Goal: Task Accomplishment & Management: Manage account settings

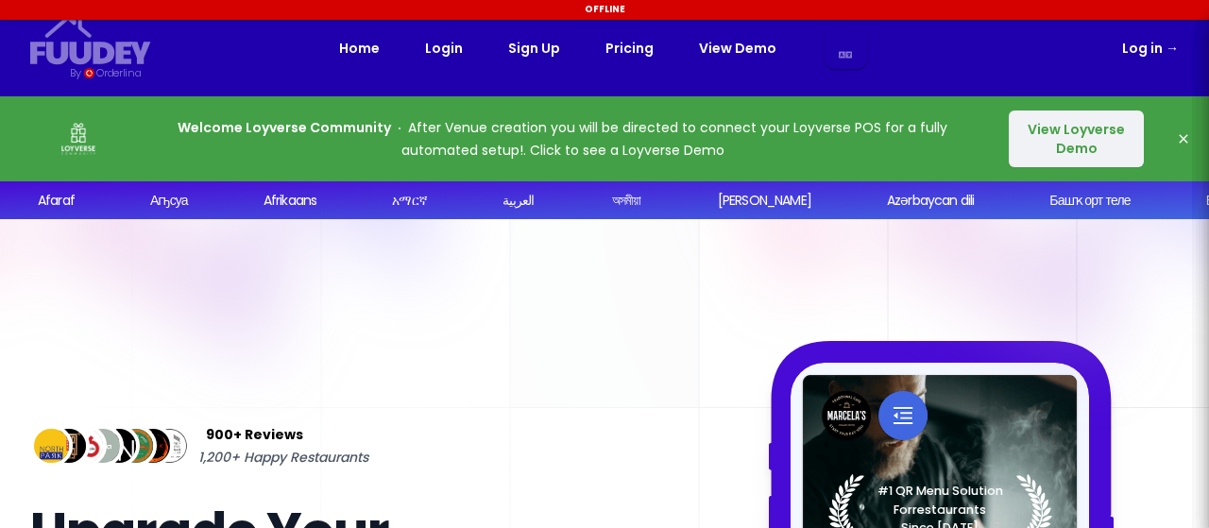
select select "sv"
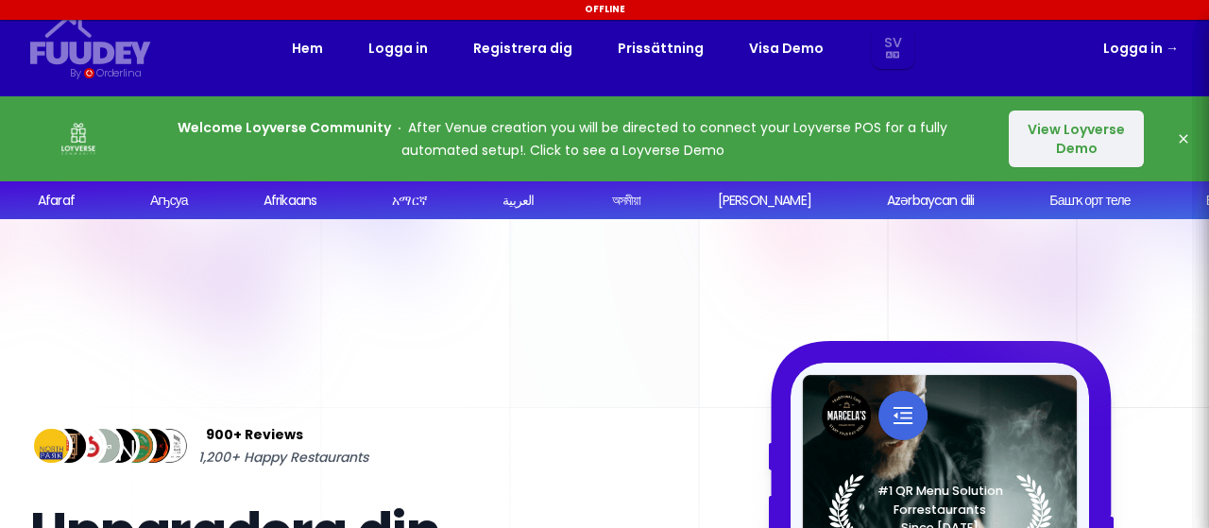
select select "sv"
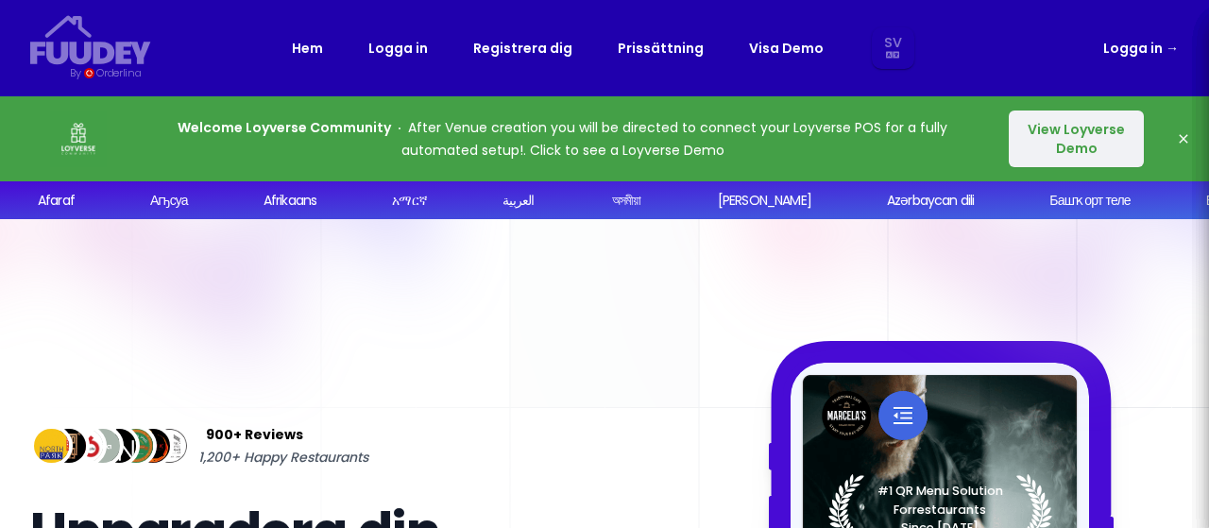
scroll to position [189, 0]
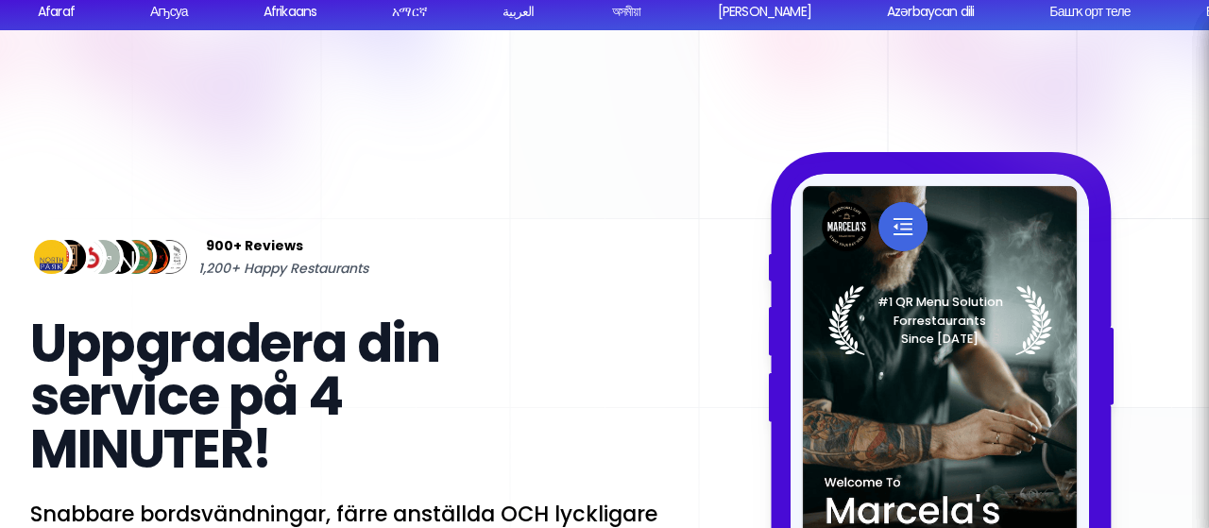
select select "sv"
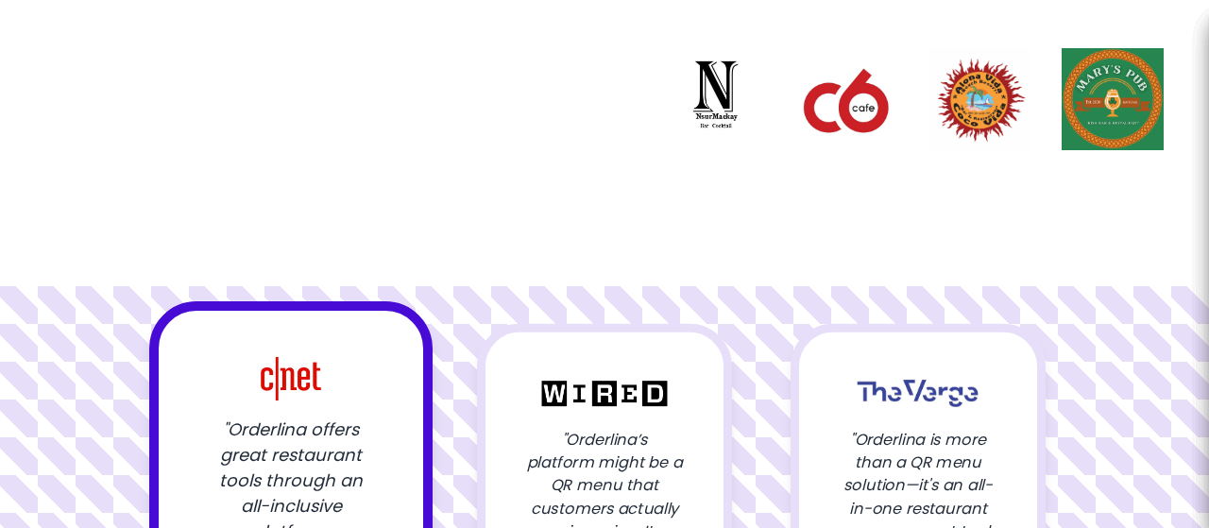
scroll to position [1984, 0]
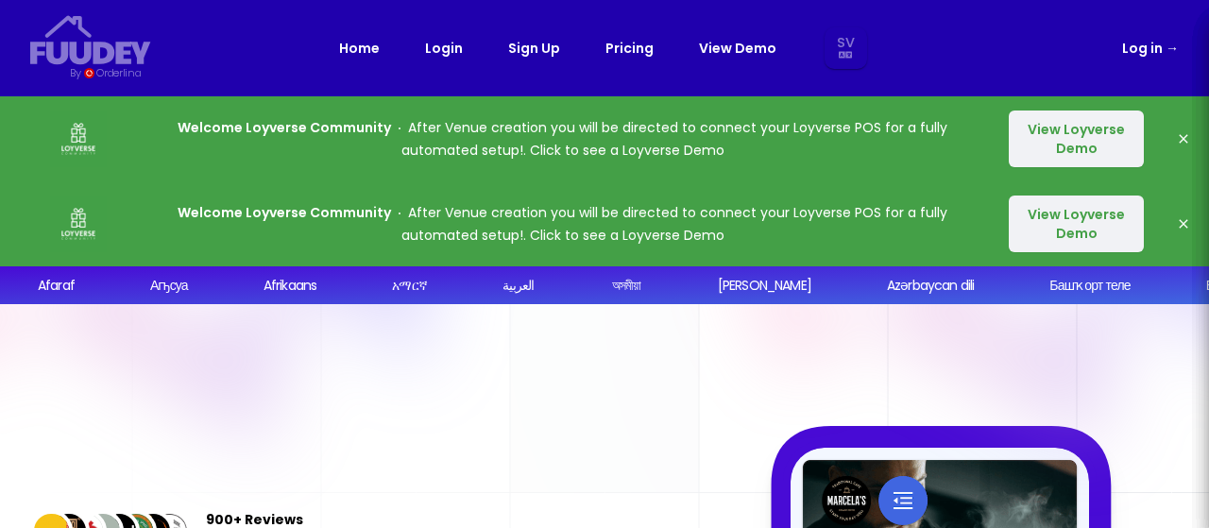
select select "sv"
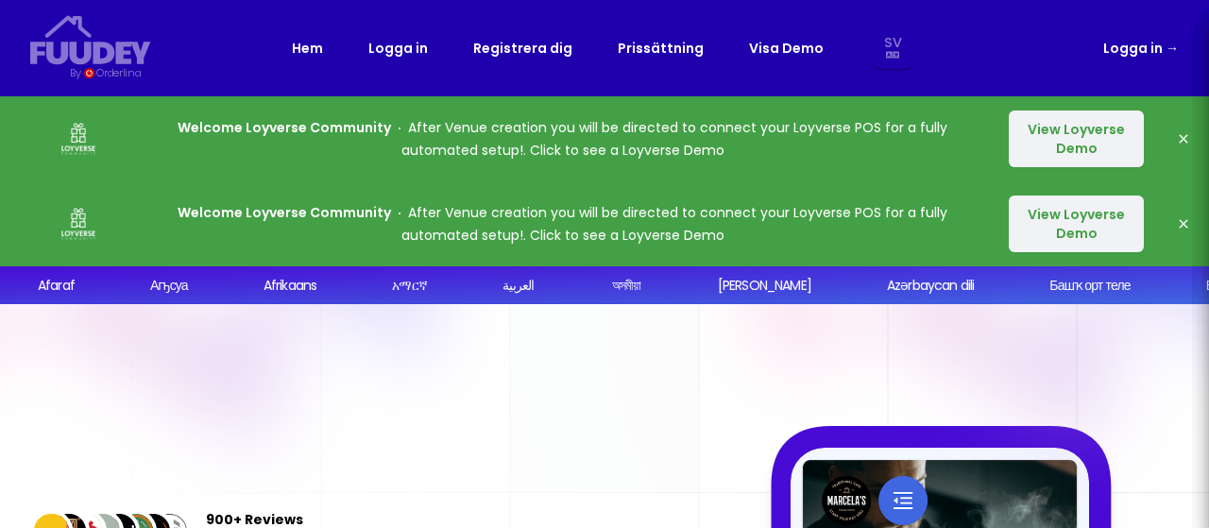
select select "sv"
click at [1181, 135] on icon "button" at bounding box center [1183, 138] width 9 height 9
select select "sv"
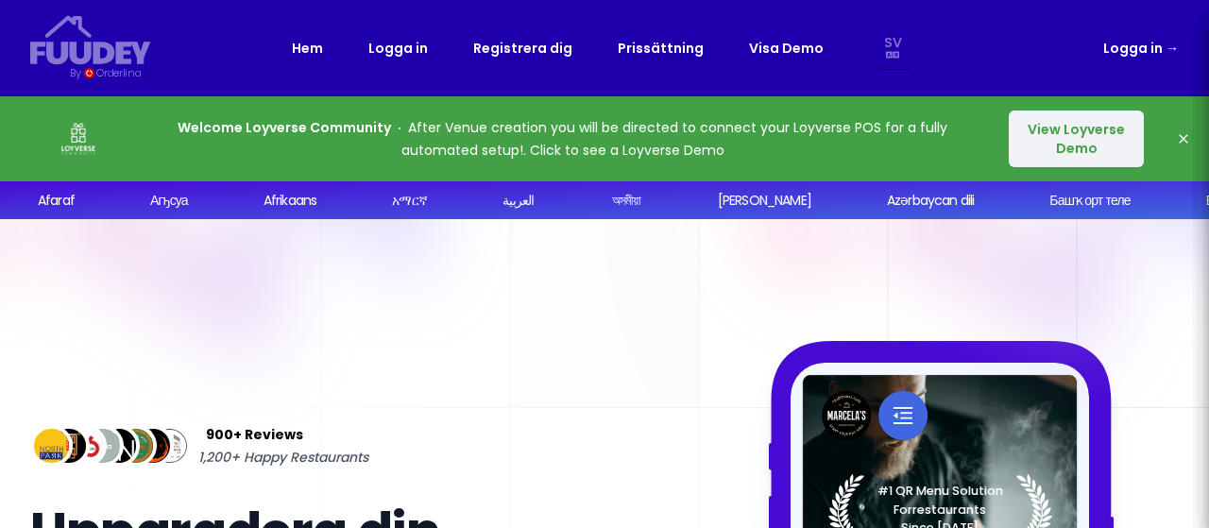
click at [1181, 137] on icon "button" at bounding box center [1183, 138] width 9 height 9
select select "sv"
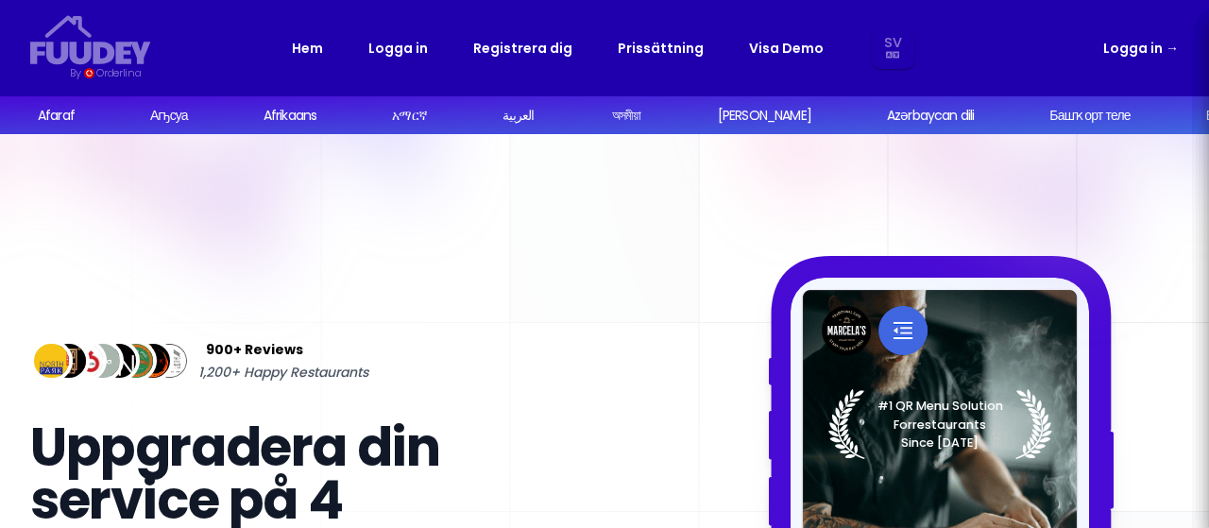
click at [1164, 38] on link "Logga in →" at bounding box center [1141, 48] width 76 height 23
select select "sv"
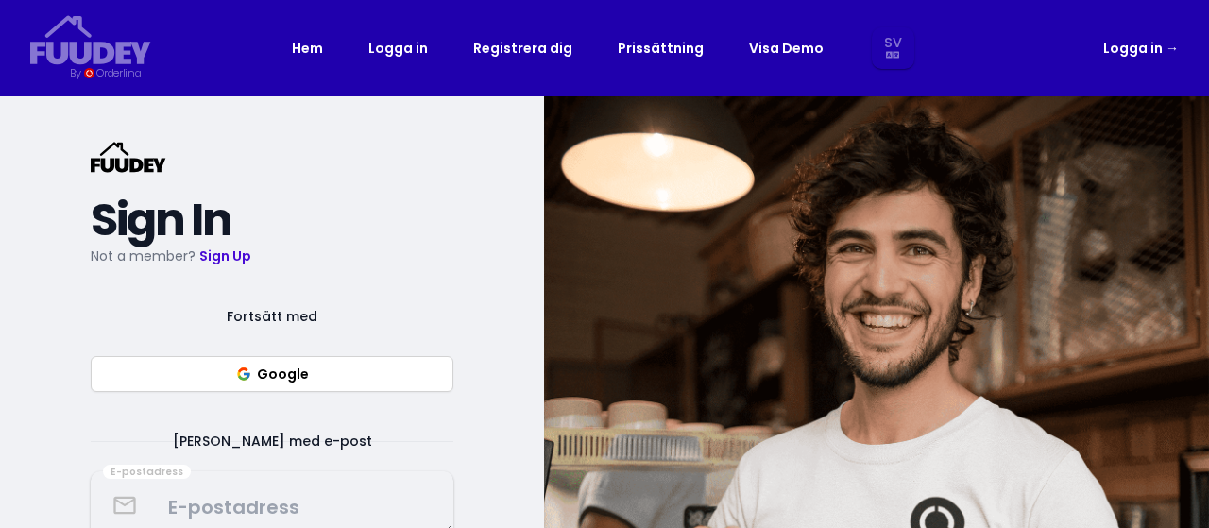
click at [1159, 44] on link "Logga in →" at bounding box center [1141, 48] width 76 height 23
select select "sv"
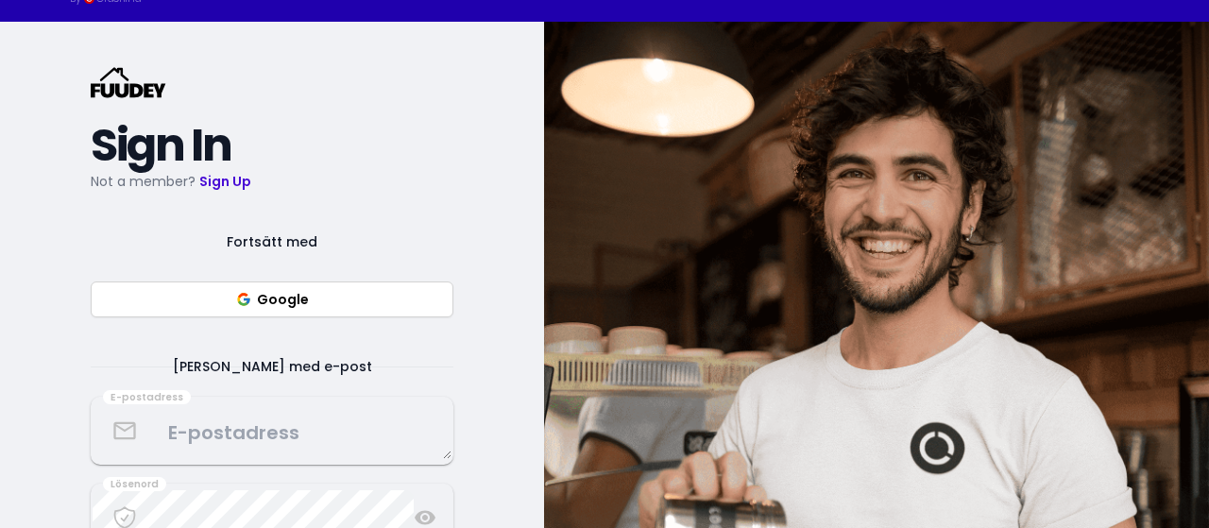
scroll to position [189, 0]
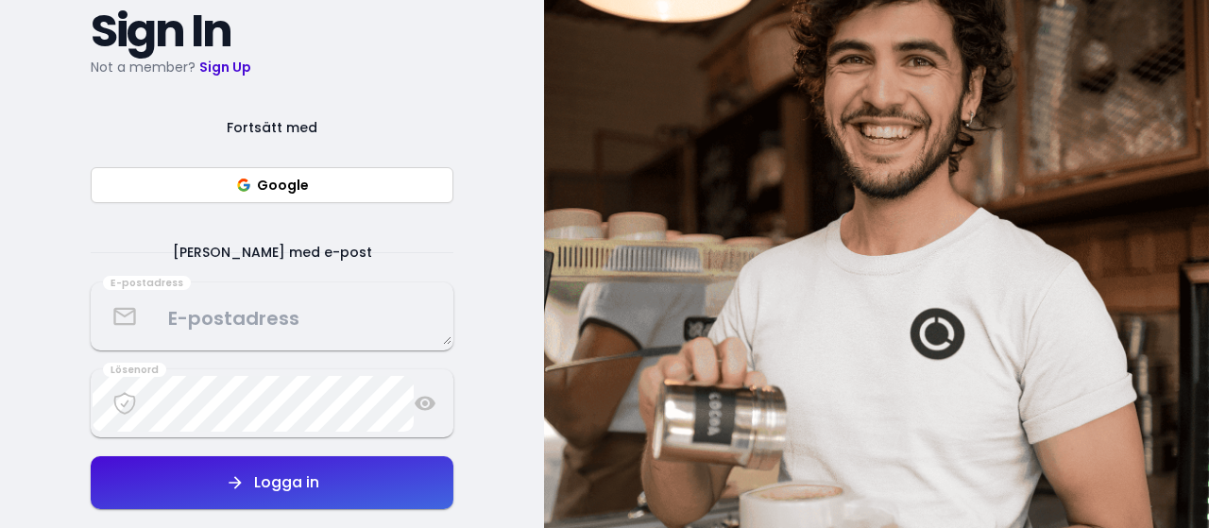
select select "sv"
click at [297, 332] on textarea at bounding box center [272, 317] width 359 height 56
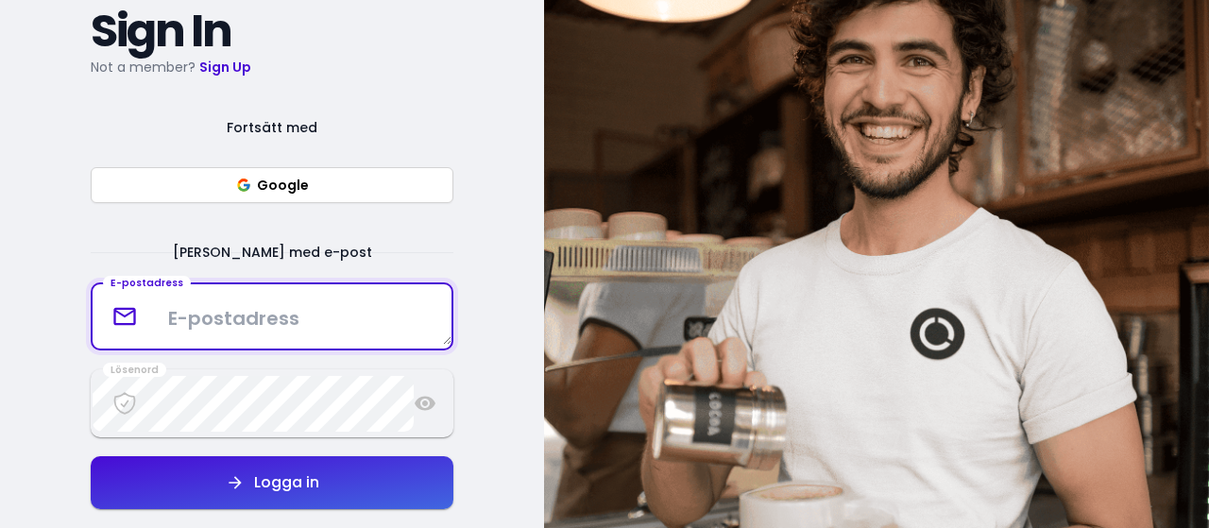
click at [302, 180] on button "Google" at bounding box center [272, 185] width 363 height 36
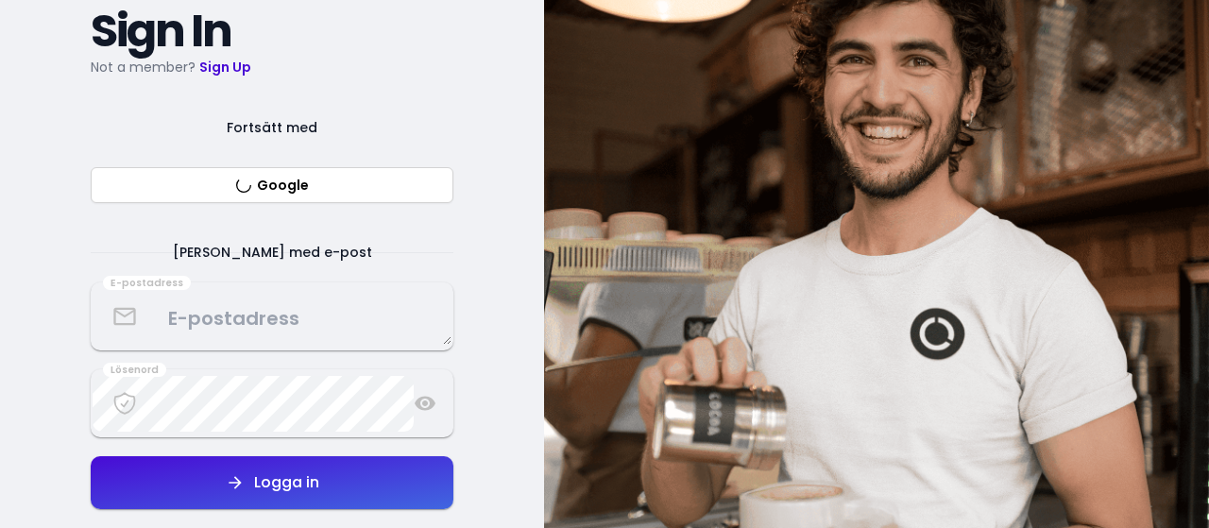
click at [281, 184] on button "Google" at bounding box center [272, 185] width 363 height 36
select select "sv"
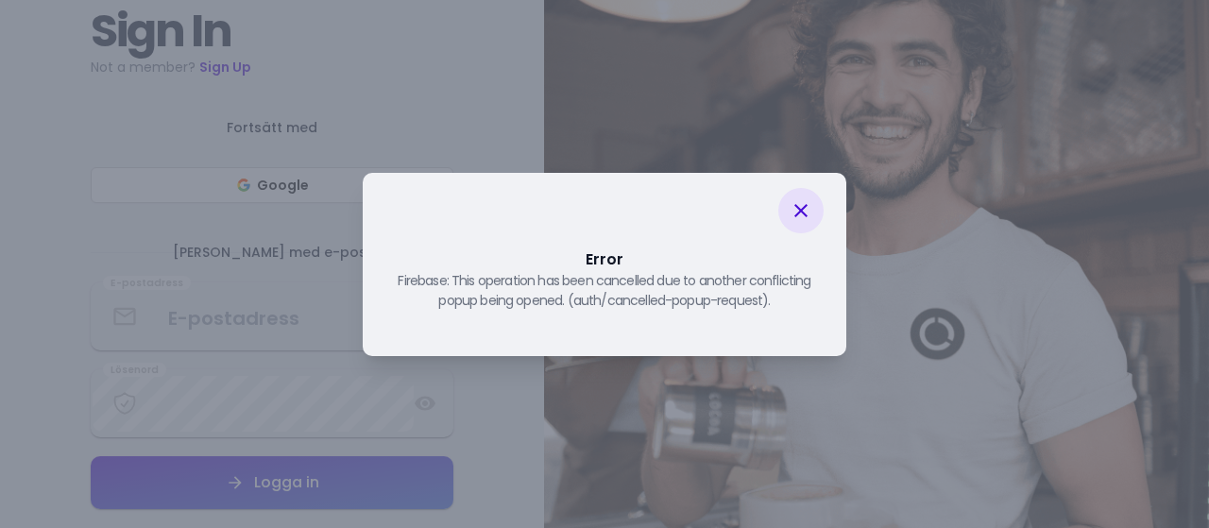
click at [804, 214] on icon at bounding box center [800, 210] width 13 height 13
select select "sv"
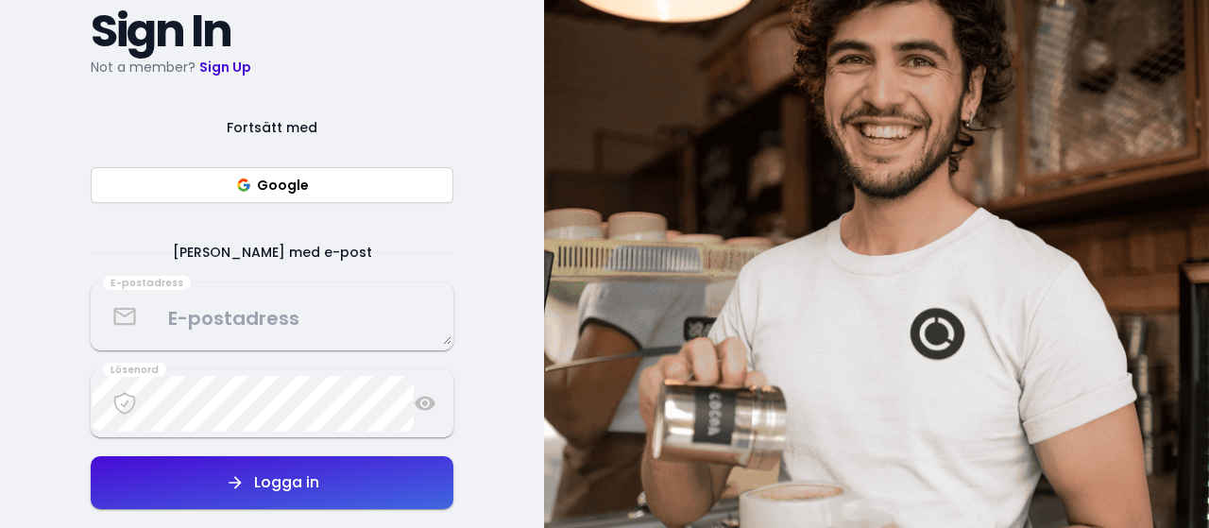
click at [220, 318] on textarea at bounding box center [272, 317] width 359 height 56
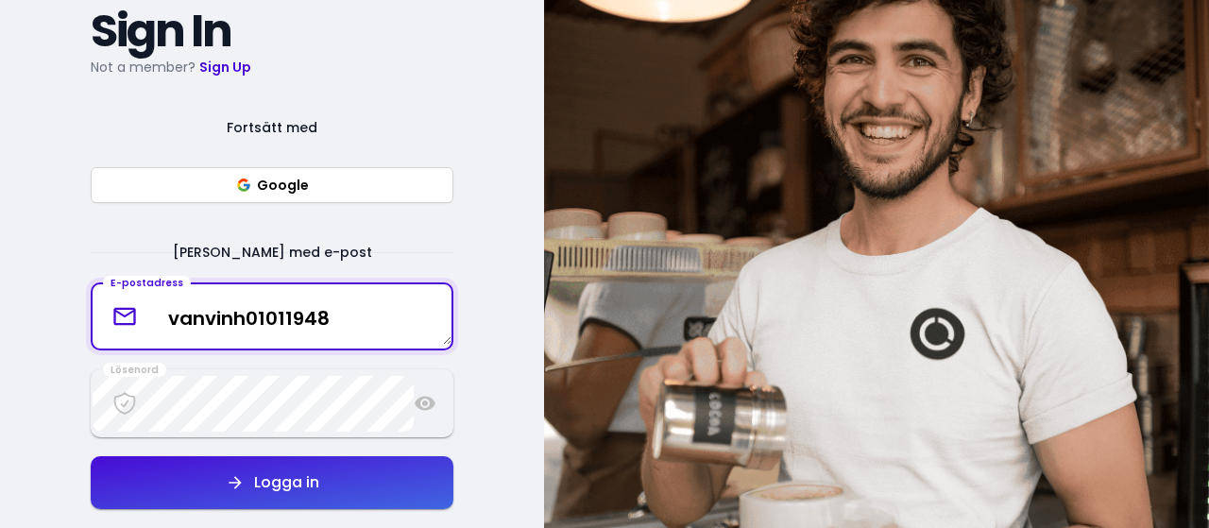
type textarea "vanvinh01011948"
select select "sv"
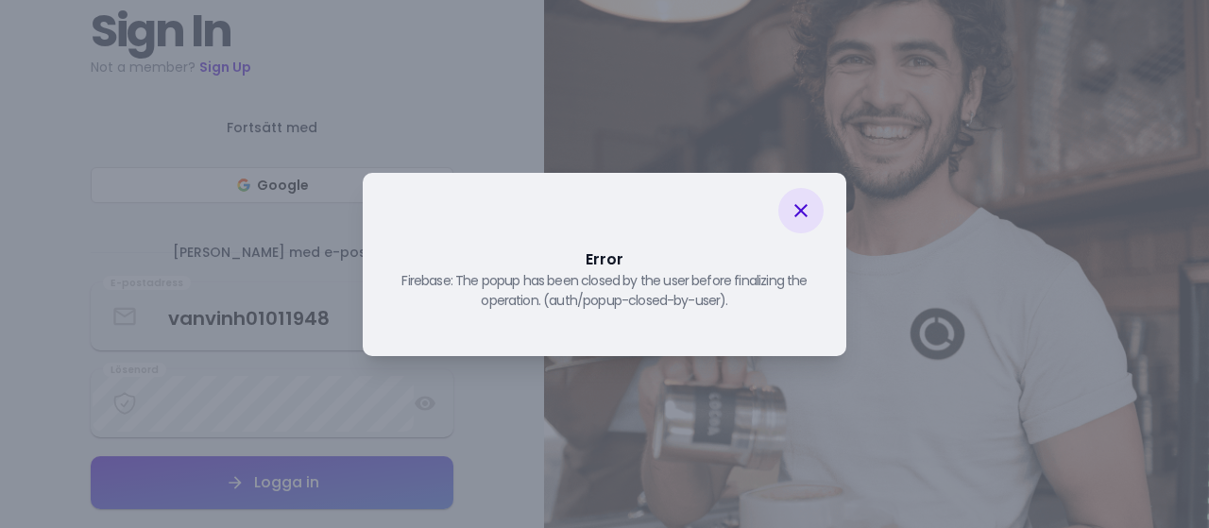
click at [803, 208] on icon at bounding box center [800, 210] width 13 height 13
select select "sv"
